Goal: Task Accomplishment & Management: Manage account settings

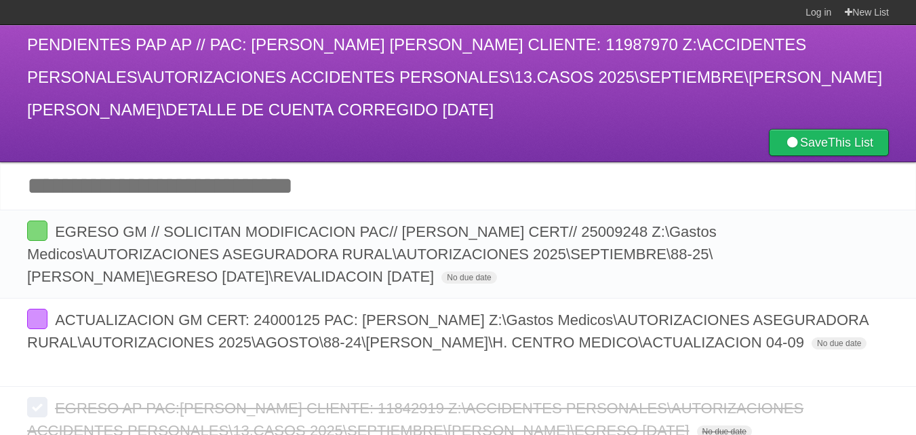
click at [184, 89] on h1 "PENDIENTES PAP AP // PAC: [PERSON_NAME] [PERSON_NAME] CLIENTE: 11987970 Z:\ACCI…" at bounding box center [458, 77] width 862 height 98
click at [64, 45] on span "PENDIENTES PAP AP // PAC: [PERSON_NAME] [PERSON_NAME] CLIENTE: 11987970 Z:\ACCI…" at bounding box center [454, 76] width 855 height 83
click at [376, 100] on h1 "PENDIENTES PAP AP // PAC: [PERSON_NAME] [PERSON_NAME] CLIENTE: 11987970 Z:\ACCI…" at bounding box center [458, 77] width 862 height 98
drag, startPoint x: 319, startPoint y: 149, endPoint x: 147, endPoint y: 62, distance: 192.2
click at [147, 62] on h1 "PENDIENTES PAP AP // PAC: [PERSON_NAME] [PERSON_NAME] CLIENTE: 11987970 Z:\ACCI…" at bounding box center [458, 77] width 862 height 98
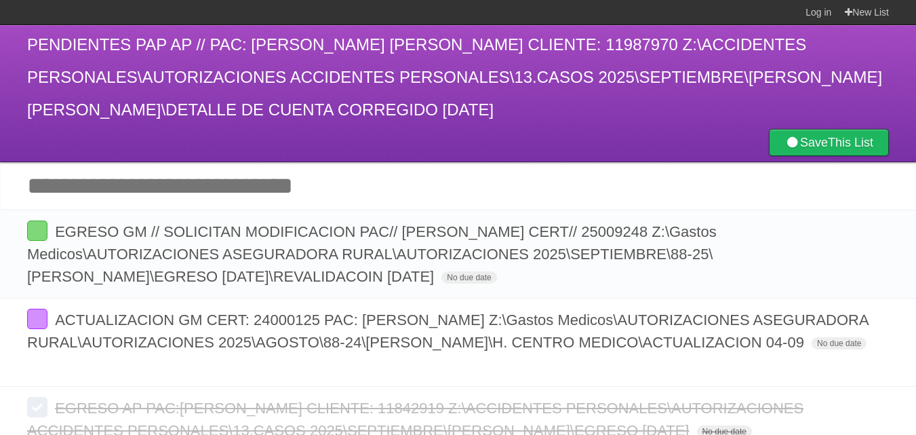
click at [144, 60] on h1 "PENDIENTES PAP AP // PAC: [PERSON_NAME] [PERSON_NAME] CLIENTE: 11987970 Z:\ACCI…" at bounding box center [458, 77] width 862 height 98
drag, startPoint x: 82, startPoint y: 134, endPoint x: 10, endPoint y: 5, distance: 148.1
click at [10, 5] on body "Log in New List Log in Save list Create a new list PENDIENTES PAP AP // PAC: [P…" at bounding box center [458, 249] width 916 height 498
click at [153, 59] on h1 "PENDIENTES PAP AP // PAC: [PERSON_NAME] [PERSON_NAME] CLIENTE: 11987970 Z:\ACCI…" at bounding box center [458, 77] width 862 height 98
drag, startPoint x: 48, startPoint y: 28, endPoint x: 64, endPoint y: 46, distance: 23.5
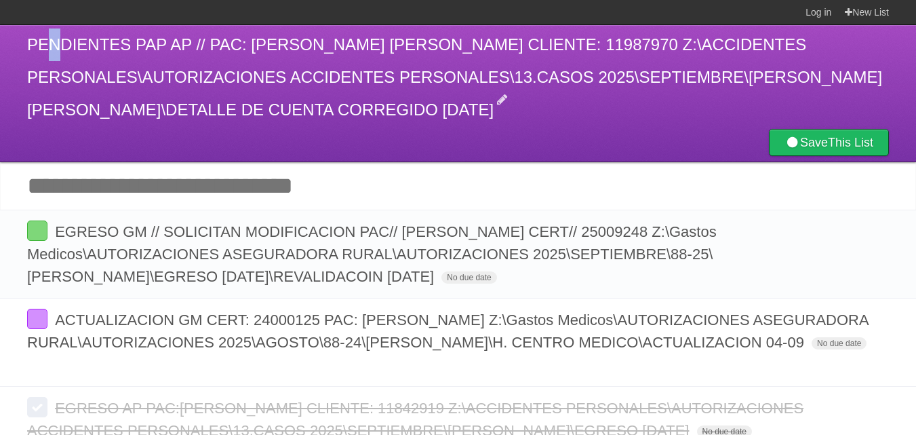
click at [64, 46] on h1 "PENDIENTES PAP AP // PAC: [PERSON_NAME] [PERSON_NAME] CLIENTE: 11987970 Z:\ACCI…" at bounding box center [458, 77] width 862 height 98
click at [73, 126] on h1 "PENDIENTES PAP AP // PAC: [PERSON_NAME] [PERSON_NAME] CLIENTE: 11987970 Z:\ACCI…" at bounding box center [458, 77] width 862 height 98
click at [72, 119] on span "PENDIENTES PAP AP // PAC: [PERSON_NAME] [PERSON_NAME] CLIENTE: 11987970 Z:\ACCI…" at bounding box center [454, 76] width 855 height 83
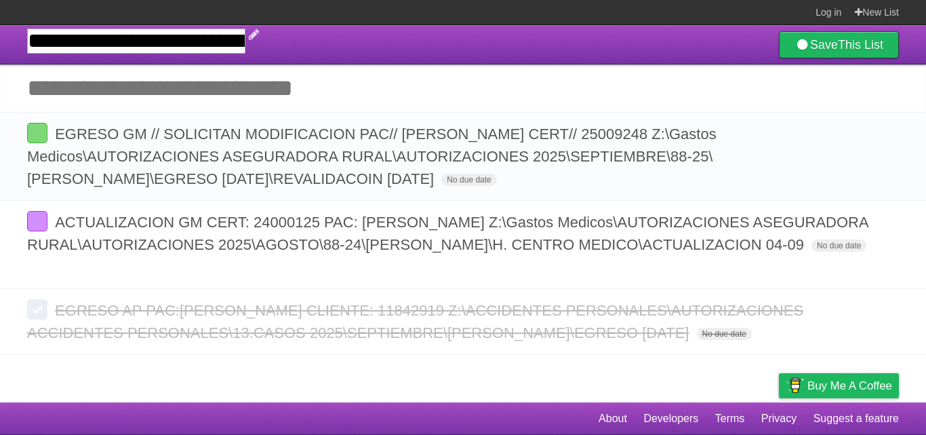
type input "**********"
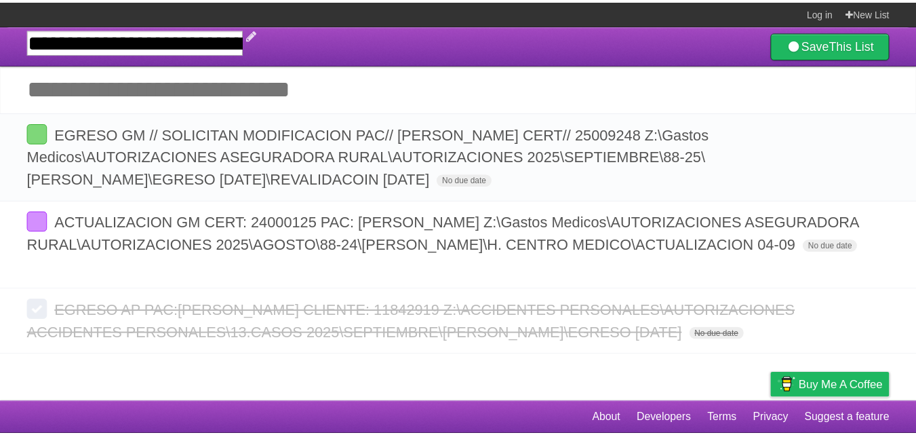
scroll to position [0, 2486]
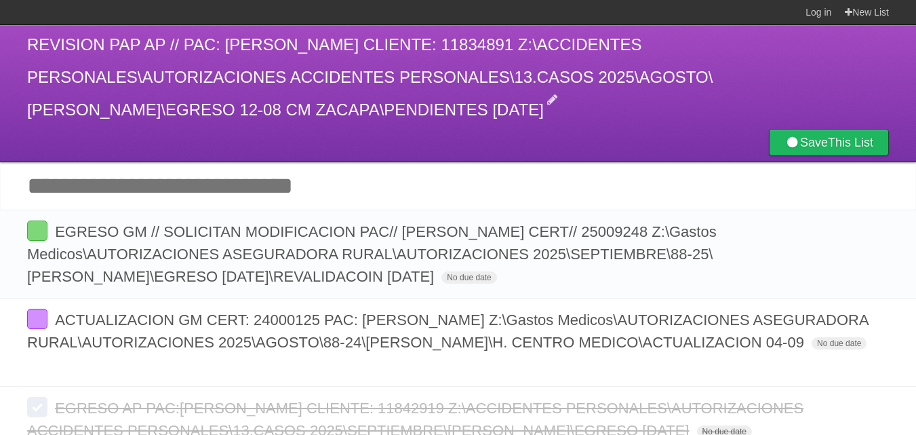
click at [486, 101] on span "REVISION PAP AP // PAC: [PERSON_NAME] CLIENTE: 11834891 Z:\ACCIDENTES PERSONALE…" at bounding box center [369, 76] width 685 height 83
